Goal: Task Accomplishment & Management: Complete application form

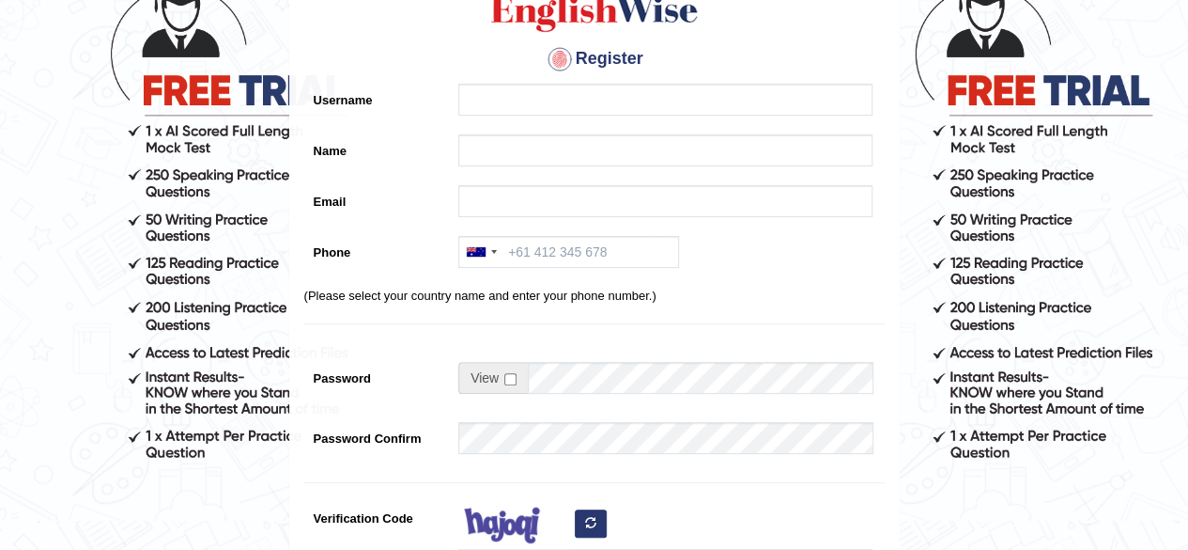
scroll to position [148, 0]
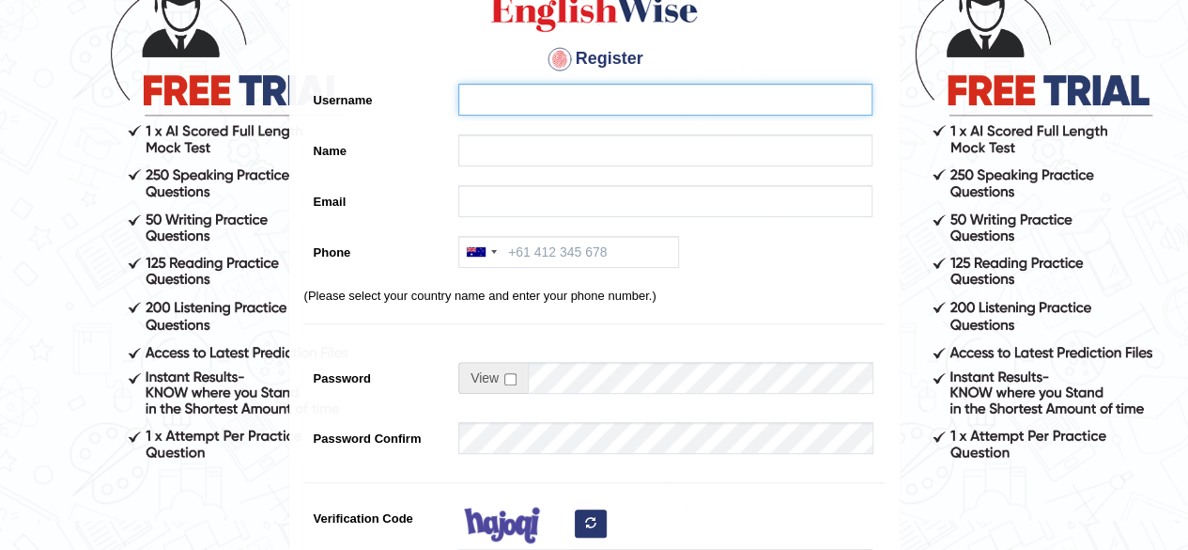
click at [509, 98] on input "Username" at bounding box center [665, 100] width 414 height 32
type input "gultarar89@gmail.com"
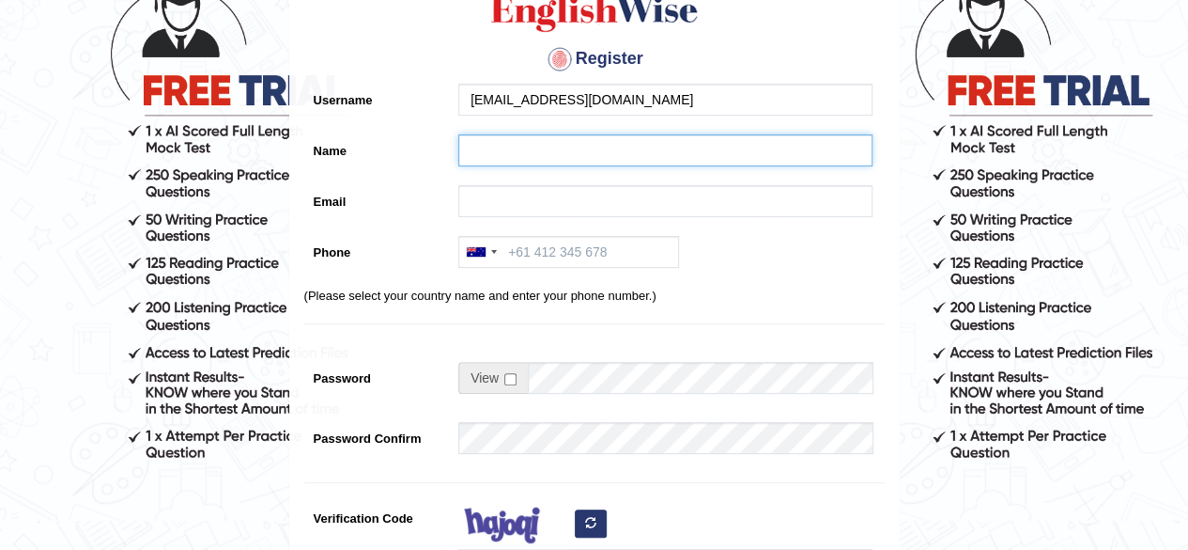
click at [529, 154] on input "Name" at bounding box center [665, 150] width 414 height 32
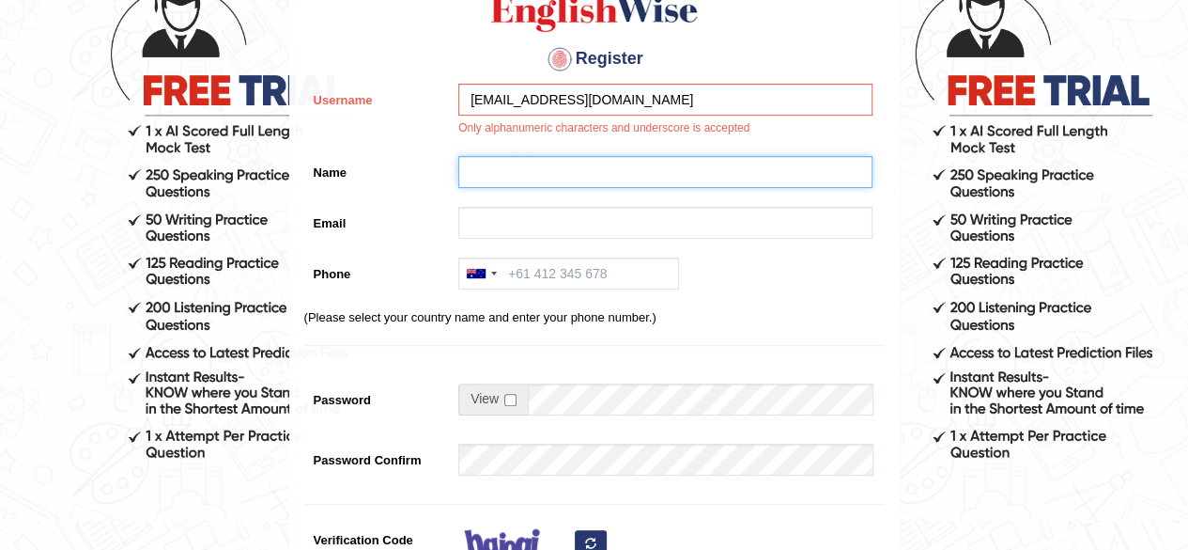
type input "[PERSON_NAME]"
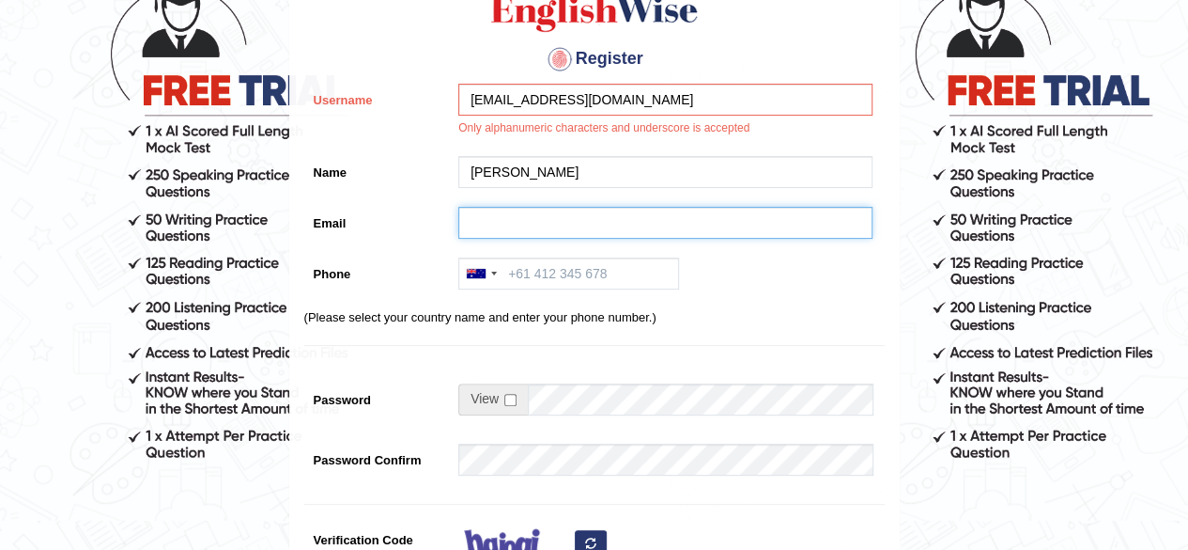
type input "gultarar89@gmail.com"
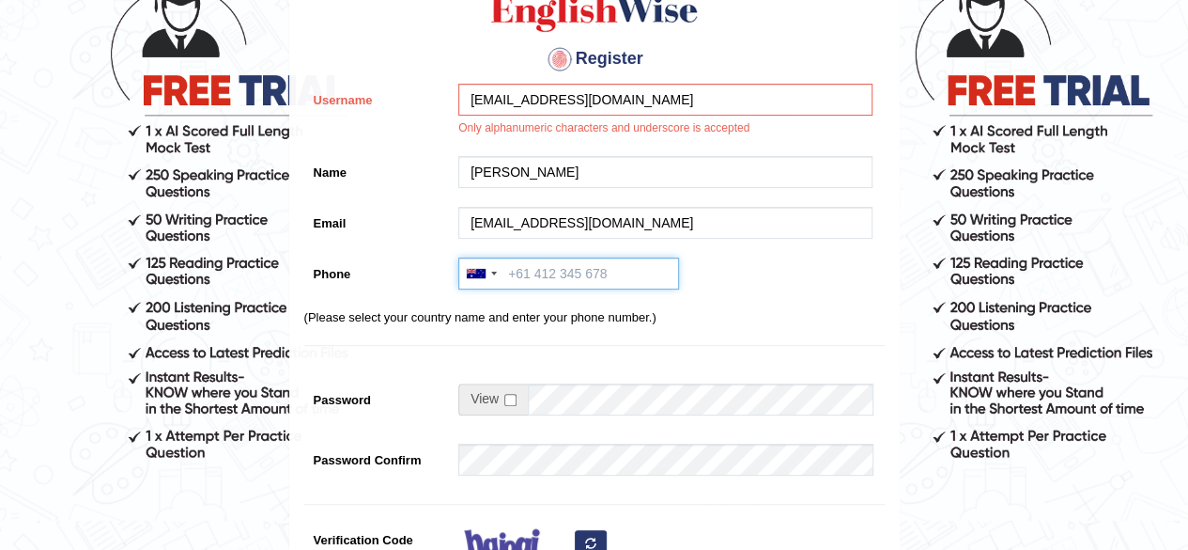
type input "+61420614322"
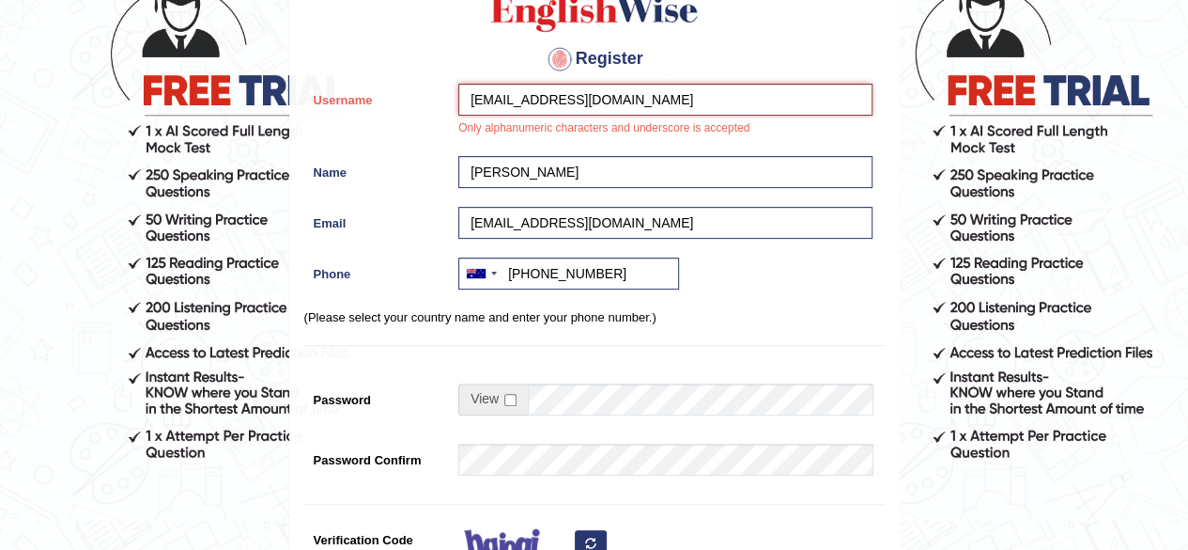
click at [607, 91] on input "gultarar89@gmail.com" at bounding box center [665, 100] width 414 height 32
type input "g"
type input "gul89"
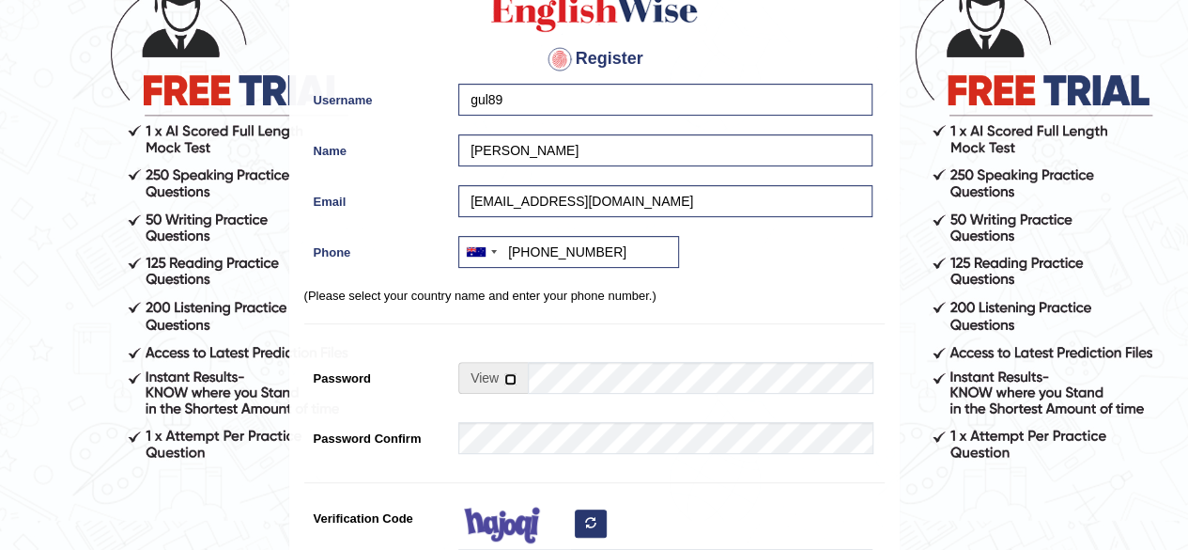
click at [514, 380] on input "checkbox" at bounding box center [510, 379] width 12 height 12
checkbox input "true"
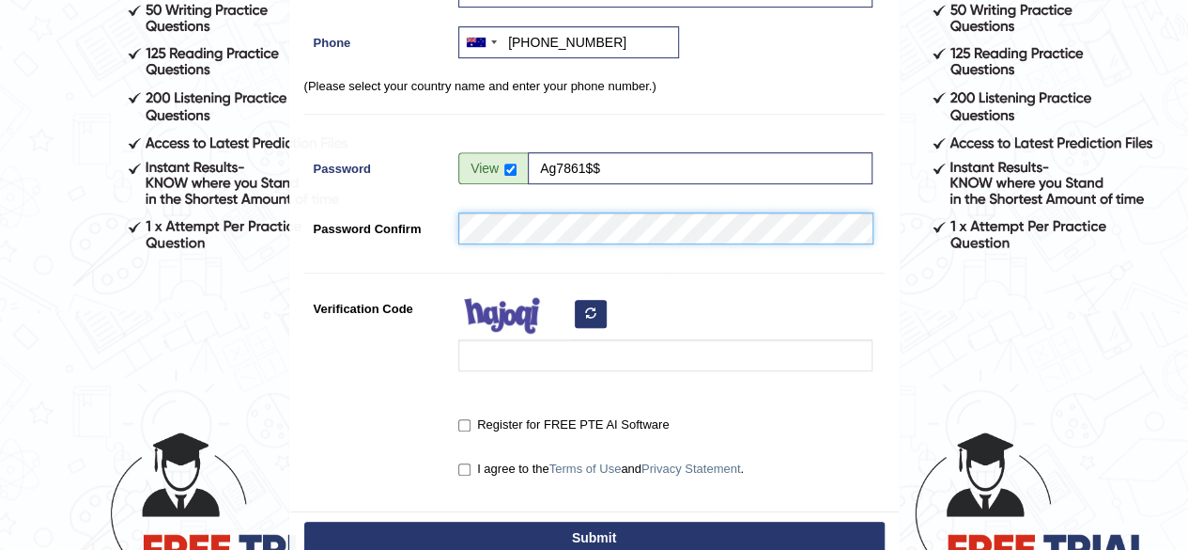
scroll to position [373, 0]
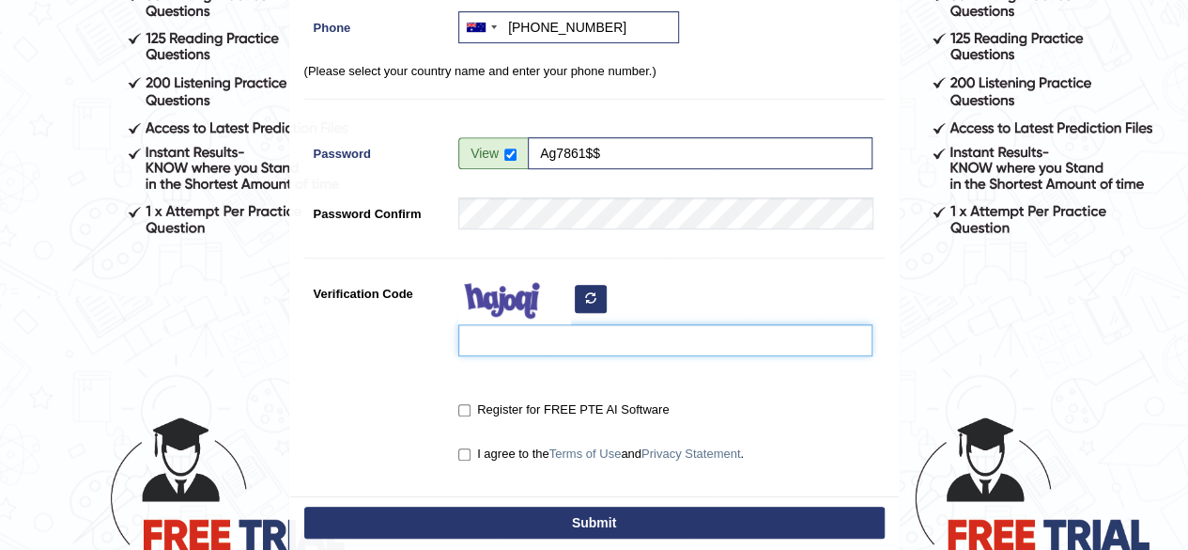
click at [509, 338] on input "Verification Code" at bounding box center [665, 340] width 414 height 32
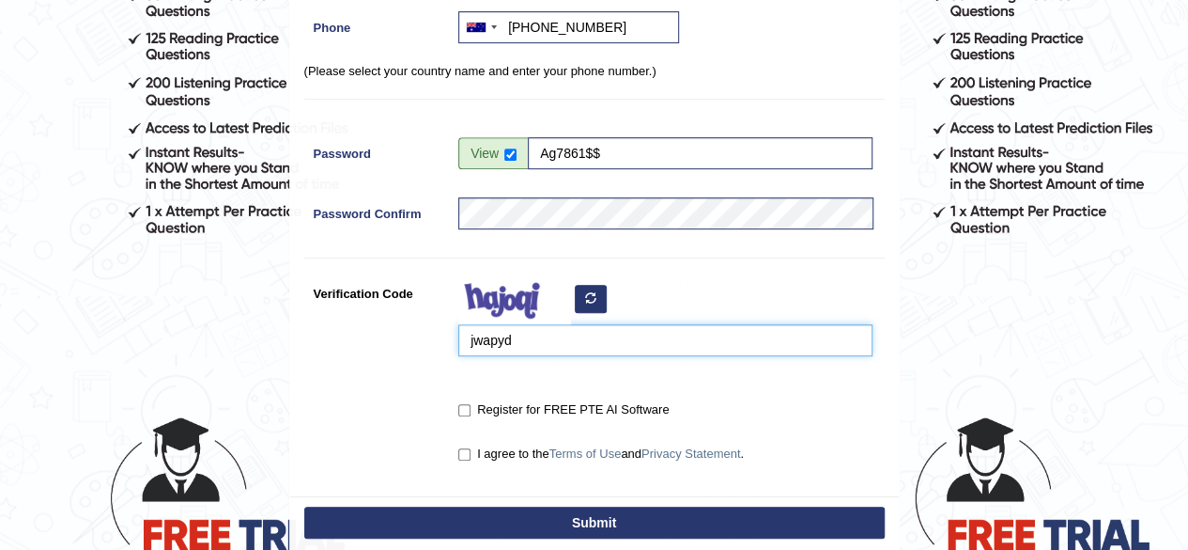
type input "jwapyd"
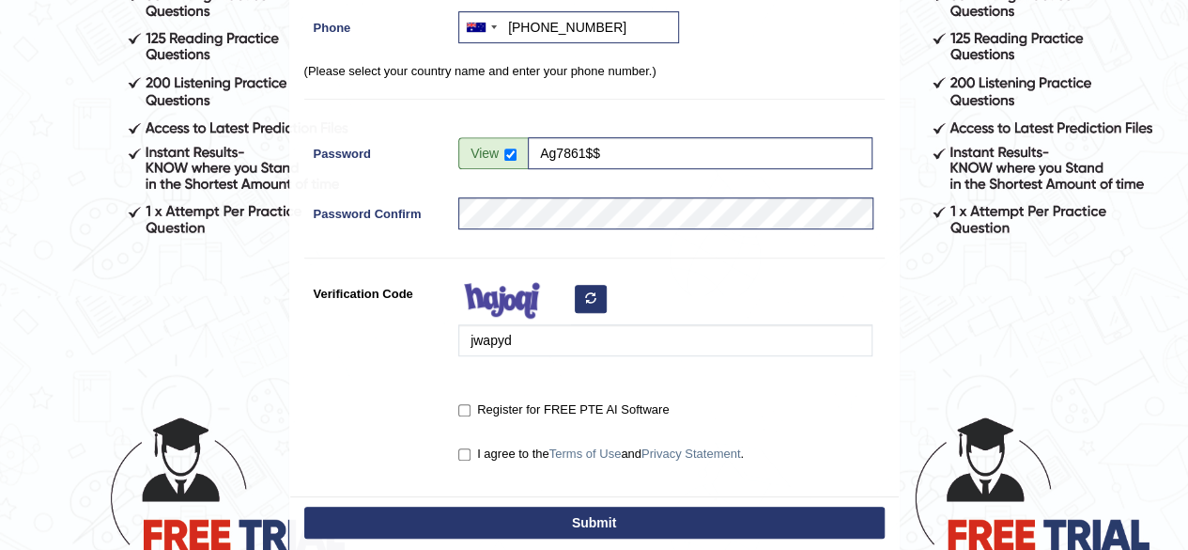
click at [472, 452] on label "I agree to the Terms of Use and Privacy Statement ." at bounding box center [601, 453] width 286 height 19
click at [471, 452] on input "I agree to the Terms of Use and Privacy Statement ." at bounding box center [464, 454] width 12 height 12
checkbox input "true"
click at [534, 525] on button "Submit" at bounding box center [594, 522] width 581 height 32
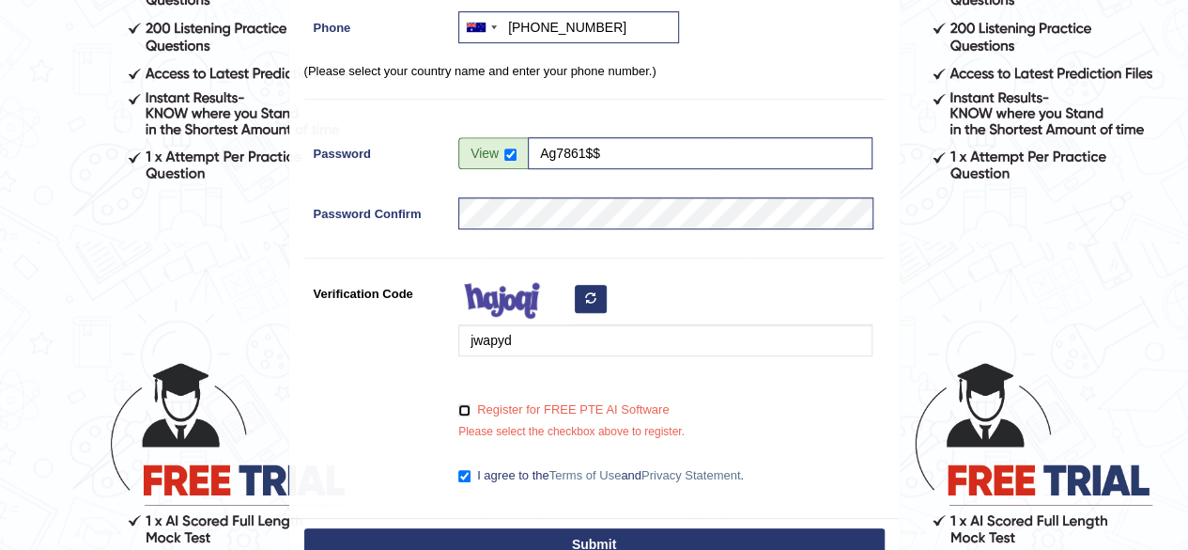
click at [469, 408] on input "Register for FREE PTE AI Software" at bounding box center [464, 410] width 12 height 12
checkbox input "true"
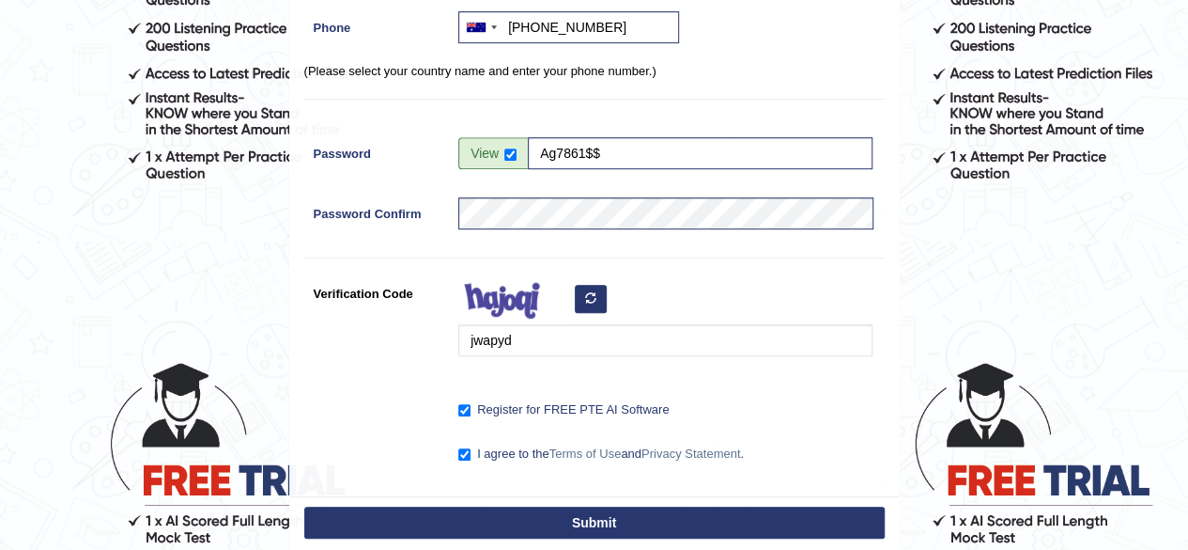
click at [601, 529] on button "Submit" at bounding box center [594, 522] width 581 height 32
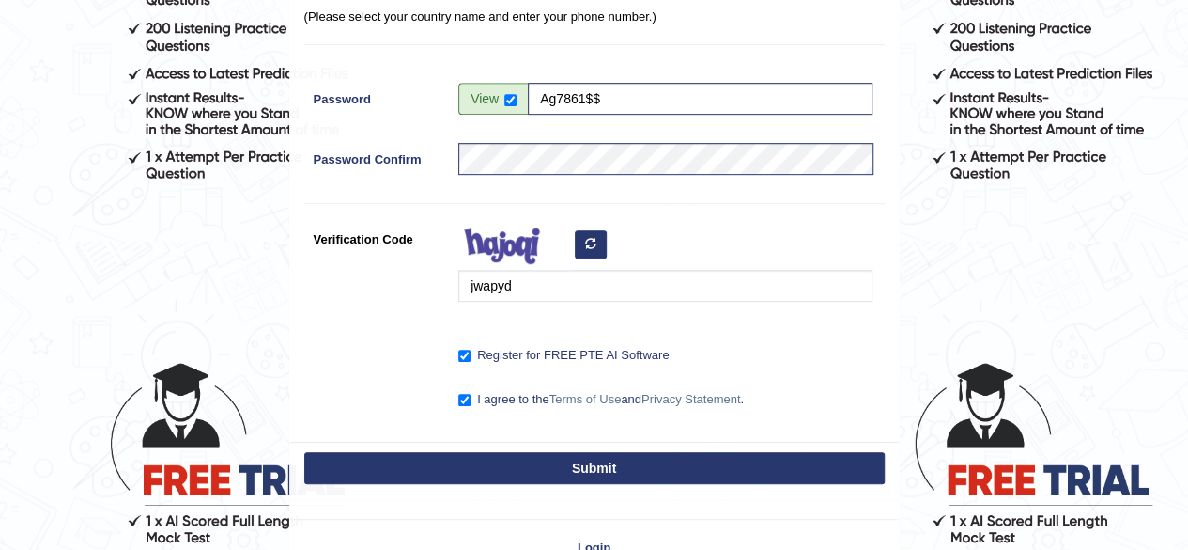
scroll to position [373, 0]
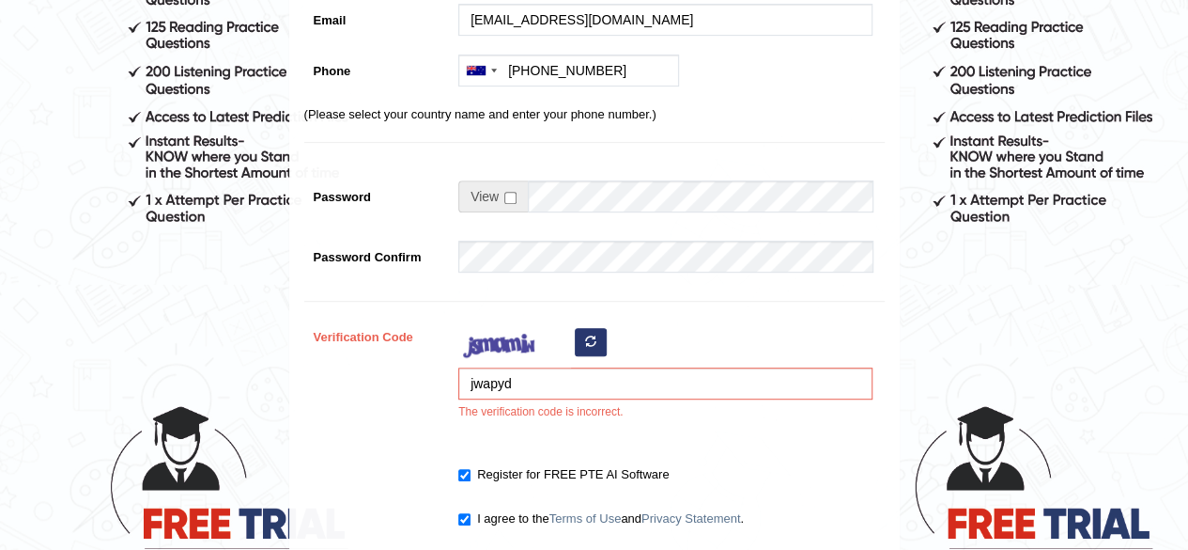
scroll to position [451, 0]
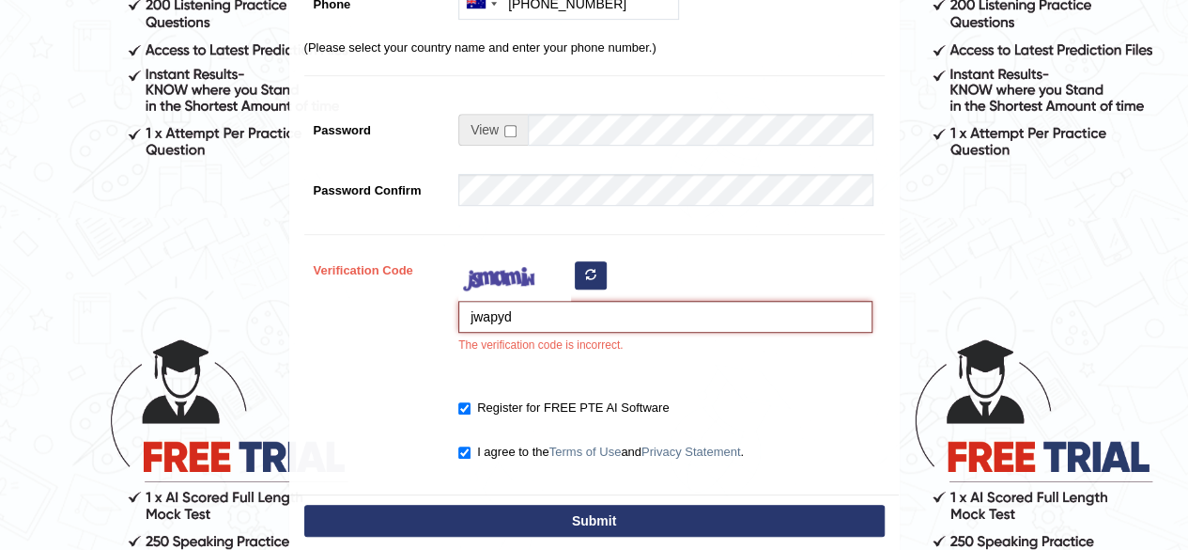
click at [483, 317] on input "jwapyd" at bounding box center [665, 317] width 414 height 32
type input "jvvapyd"
click at [304, 504] on button "Submit" at bounding box center [594, 520] width 581 height 32
type input "+61420614322"
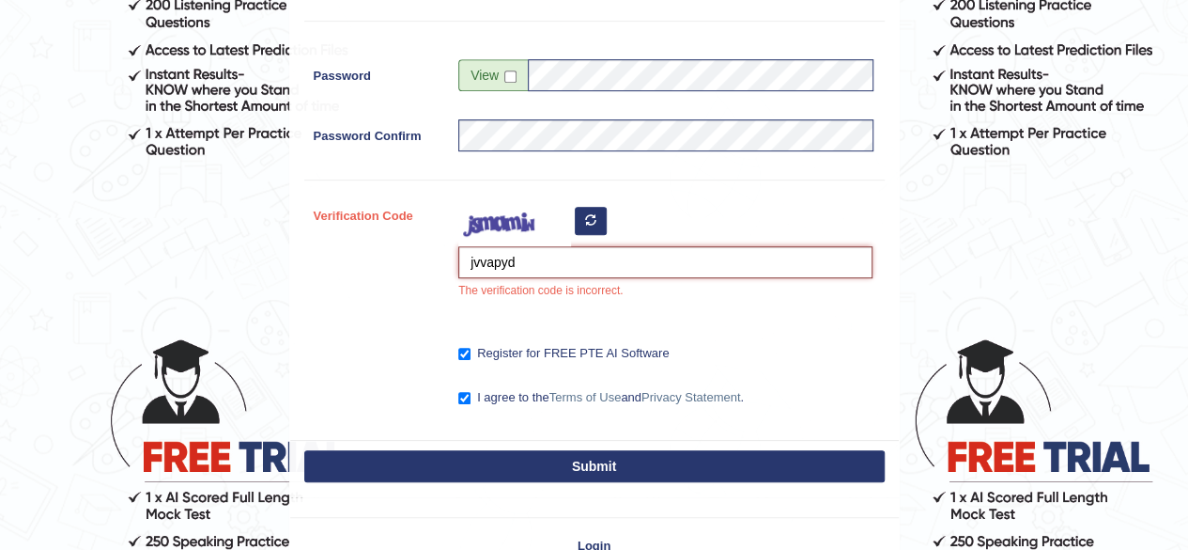
scroll to position [396, 0]
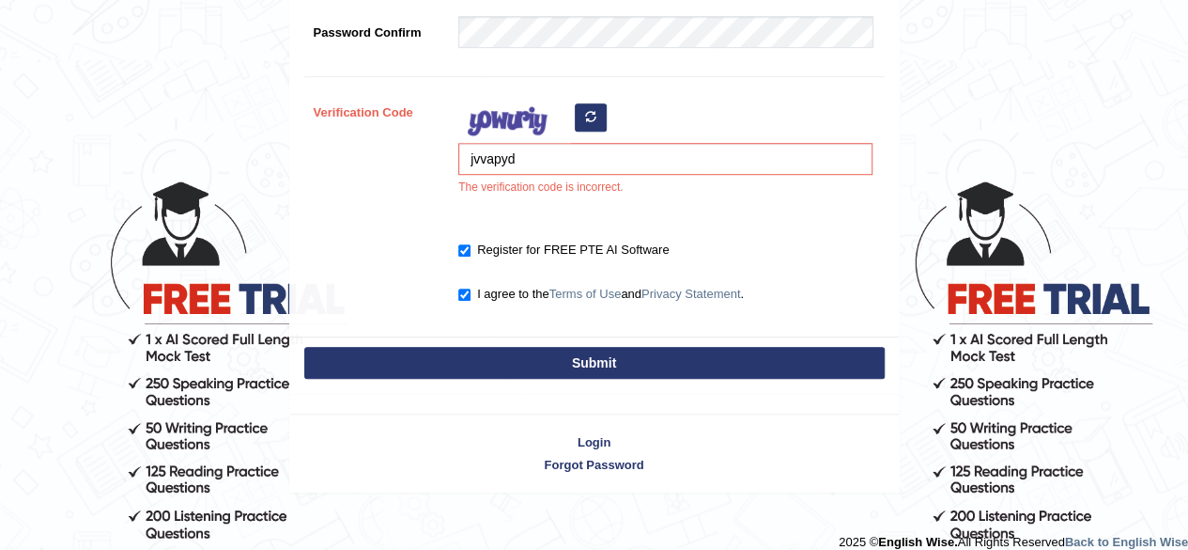
scroll to position [624, 0]
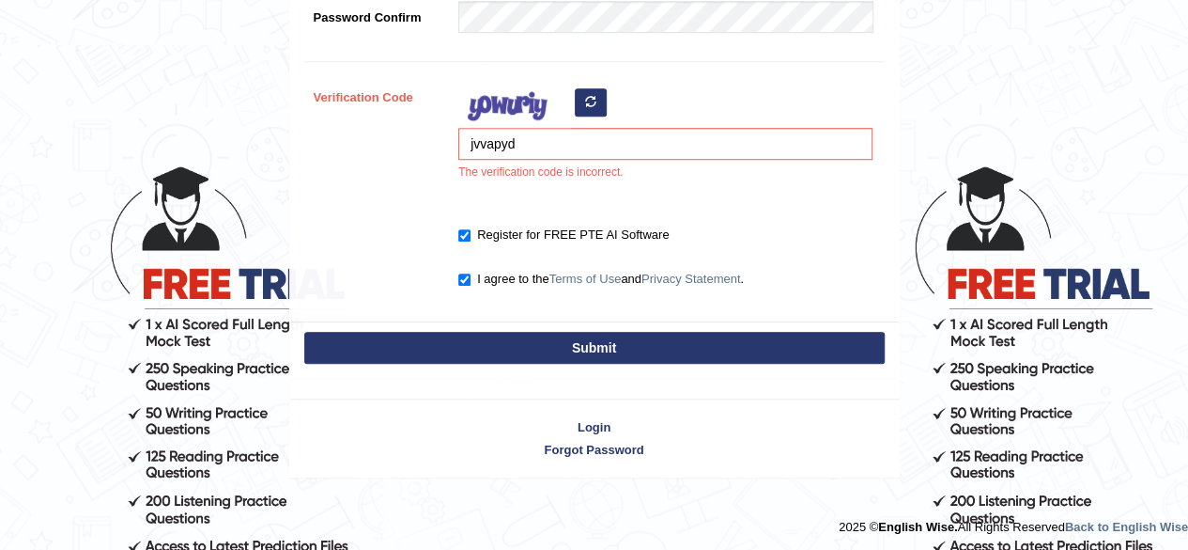
click at [586, 100] on icon "button" at bounding box center [590, 101] width 11 height 11
click at [584, 108] on button "button" at bounding box center [591, 102] width 32 height 28
click at [584, 108] on div "jvvapyd The verification code is incorrect." at bounding box center [661, 136] width 424 height 110
click at [545, 149] on input "jvvapyd" at bounding box center [665, 144] width 414 height 32
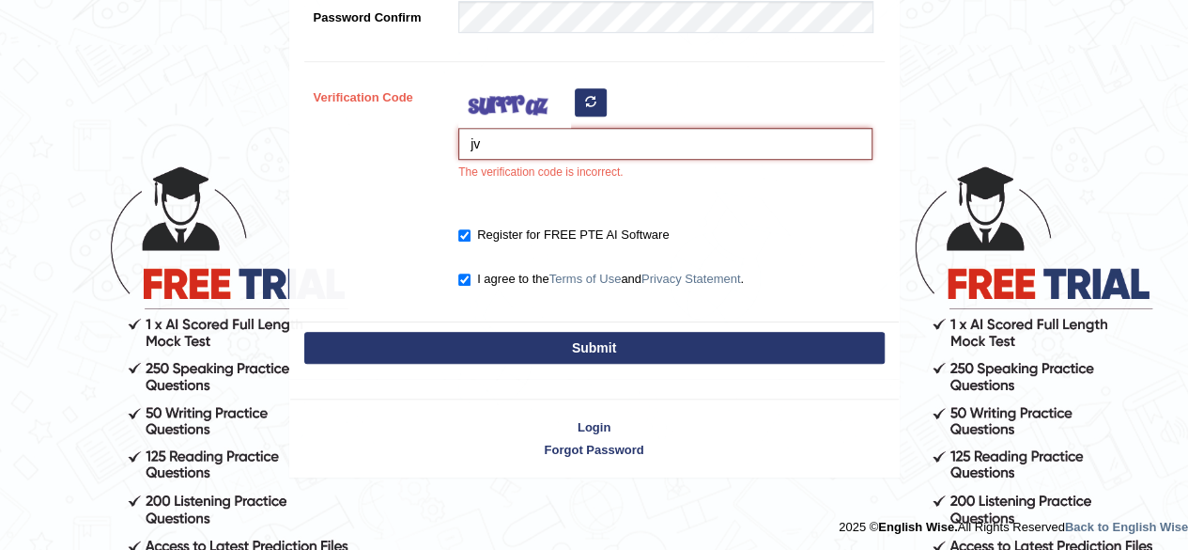
type input "j"
type input "nizpbxf"
click at [304, 332] on button "Submit" at bounding box center [594, 348] width 581 height 32
type input "+61420614322"
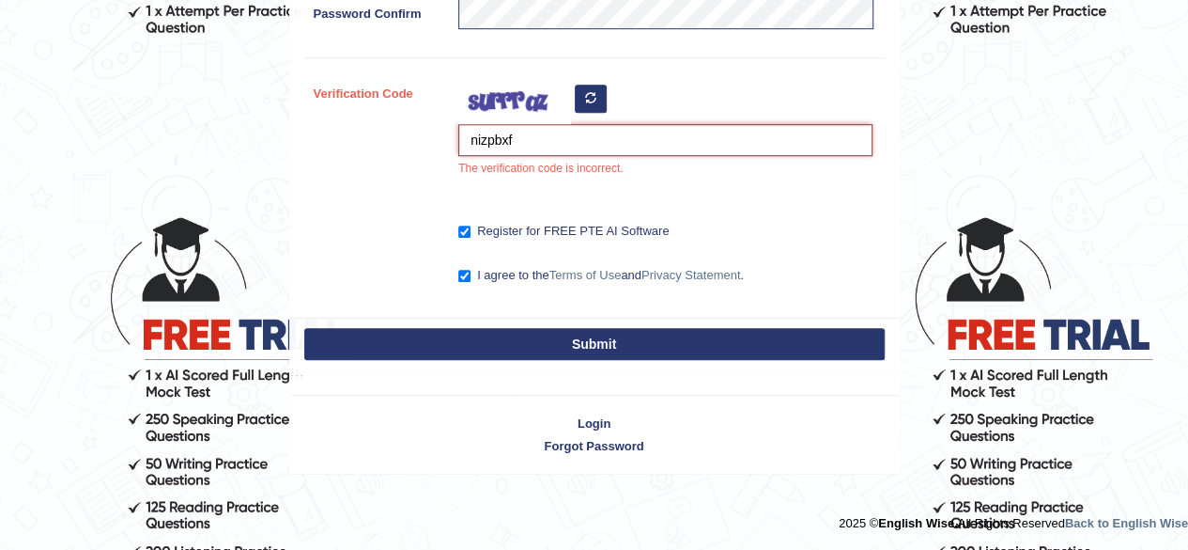
scroll to position [569, 0]
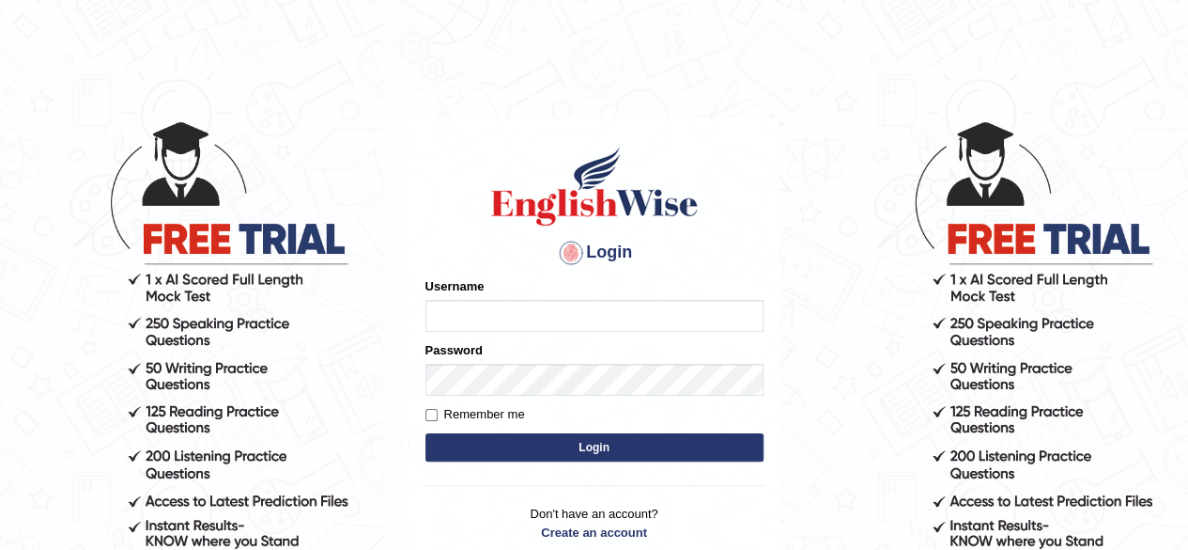
click at [483, 313] on input "Username" at bounding box center [595, 316] width 338 height 32
type input "gul89"
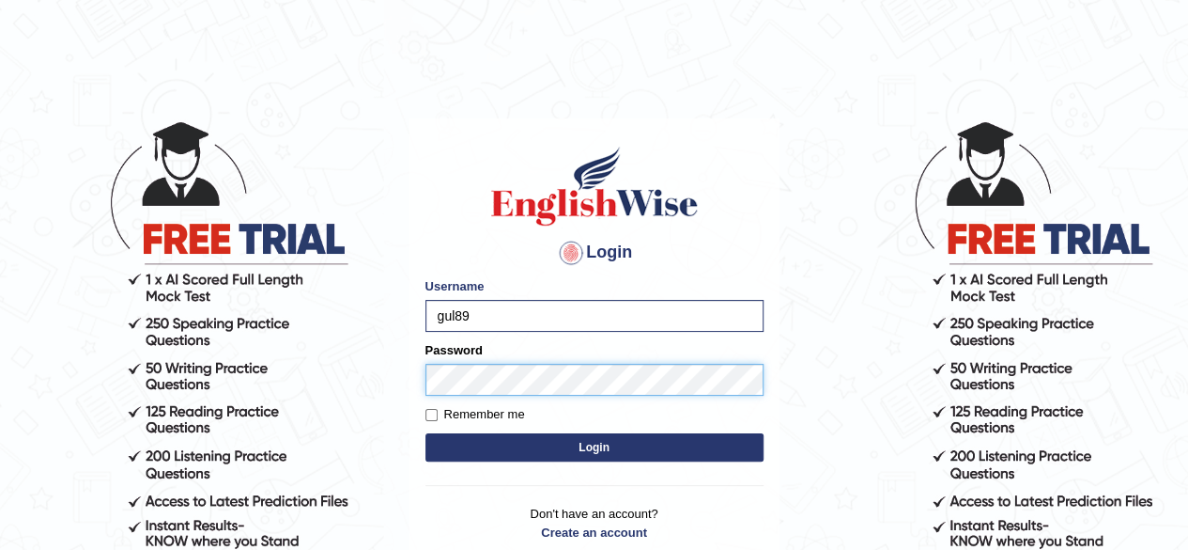
click at [426, 433] on button "Login" at bounding box center [595, 447] width 338 height 28
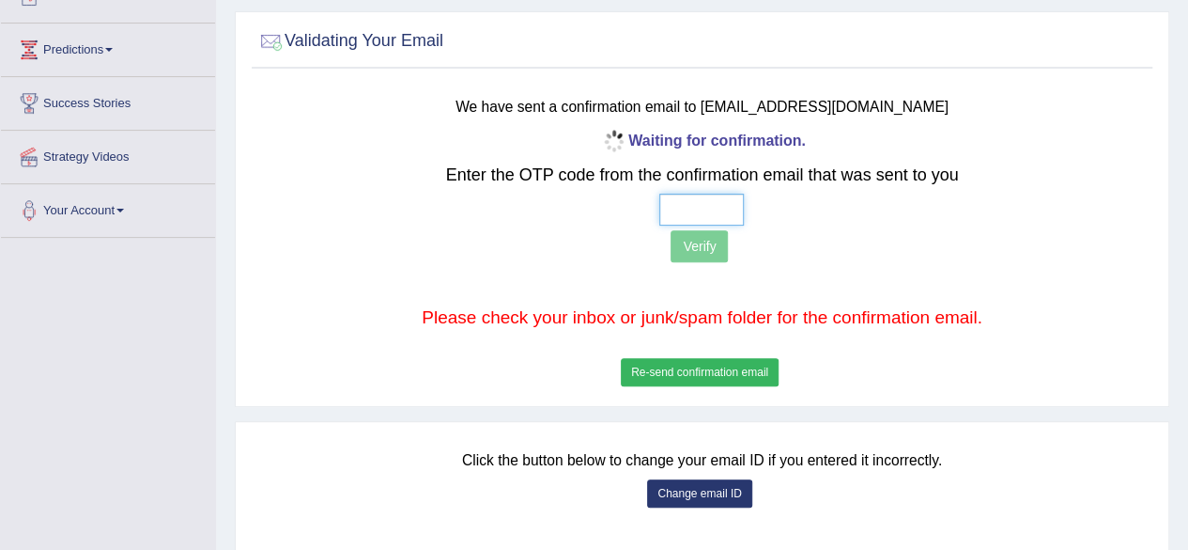
click at [716, 221] on input "text" at bounding box center [701, 210] width 85 height 32
